Goal: Task Accomplishment & Management: Manage account settings

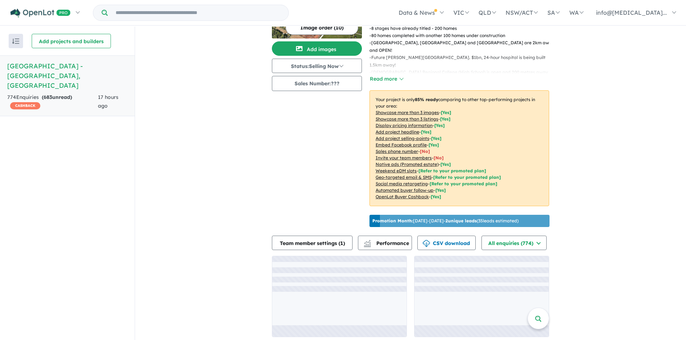
scroll to position [1, 0]
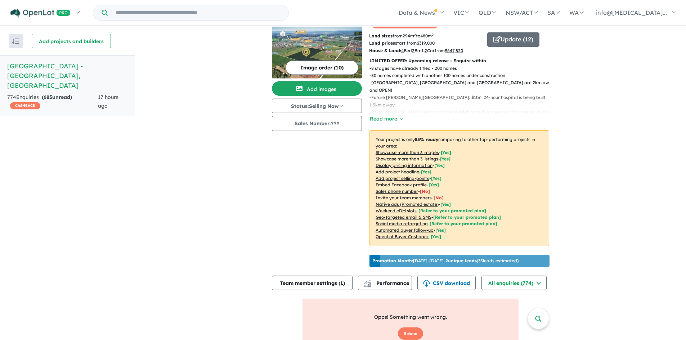
scroll to position [39, 0]
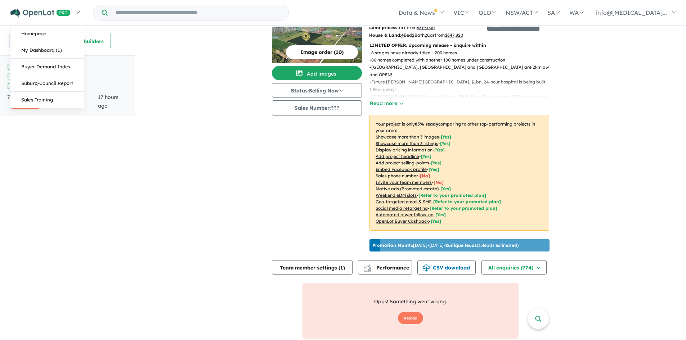
click at [46, 10] on img at bounding box center [40, 13] width 60 height 9
click at [44, 29] on link "Homepage" at bounding box center [46, 34] width 73 height 17
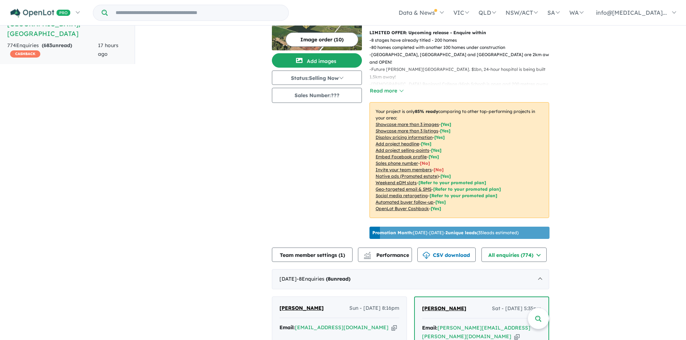
scroll to position [216, 0]
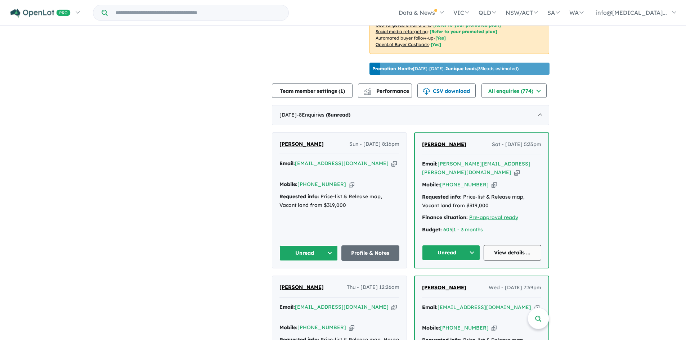
click at [513, 245] on link "View details ..." at bounding box center [513, 252] width 58 height 15
click at [383, 233] on div "Shah Khan Sun - 10/08/2025, 8:16pm Email: shah_khan23@hotmail.com Copied! Mobil…" at bounding box center [339, 200] width 134 height 135
click at [376, 246] on link "Profile & Notes" at bounding box center [370, 253] width 58 height 15
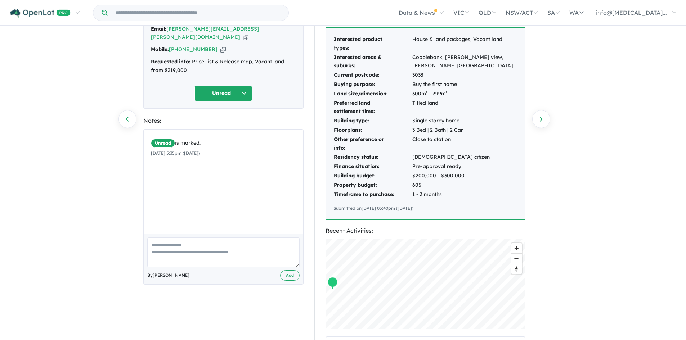
scroll to position [45, 0]
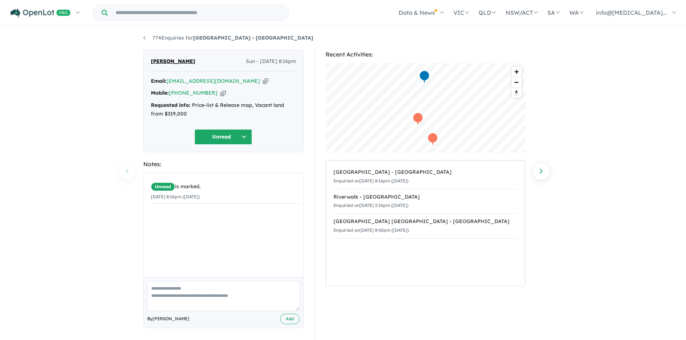
click at [115, 152] on div "774 Enquiries for [GEOGRAPHIC_DATA] - [GEOGRAPHIC_DATA] Previous enquiry Next e…" at bounding box center [343, 188] width 686 height 323
click at [47, 191] on div "774 Enquiries for [GEOGRAPHIC_DATA] - [GEOGRAPHIC_DATA] Previous enquiry Next e…" at bounding box center [343, 184] width 686 height 315
